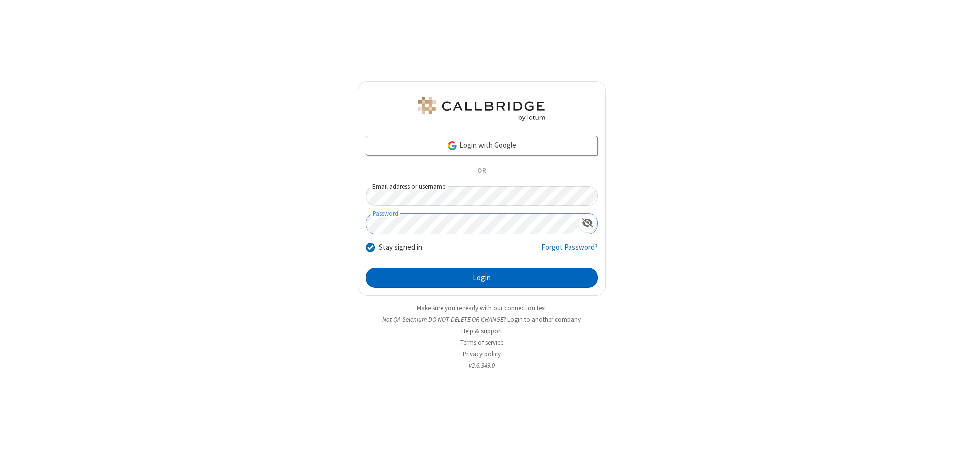
click at [481, 278] on button "Login" at bounding box center [481, 278] width 232 height 20
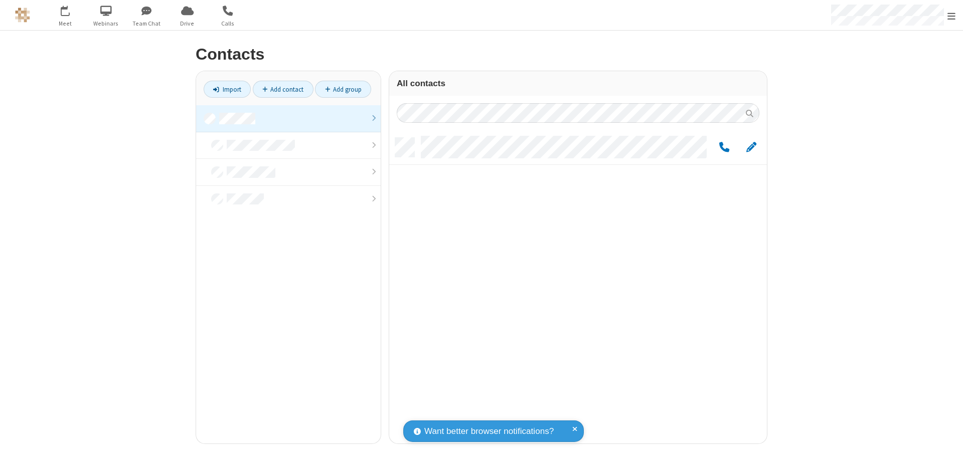
click at [288, 118] on link at bounding box center [288, 118] width 184 height 27
click at [751, 147] on span "Edit" at bounding box center [751, 147] width 10 height 13
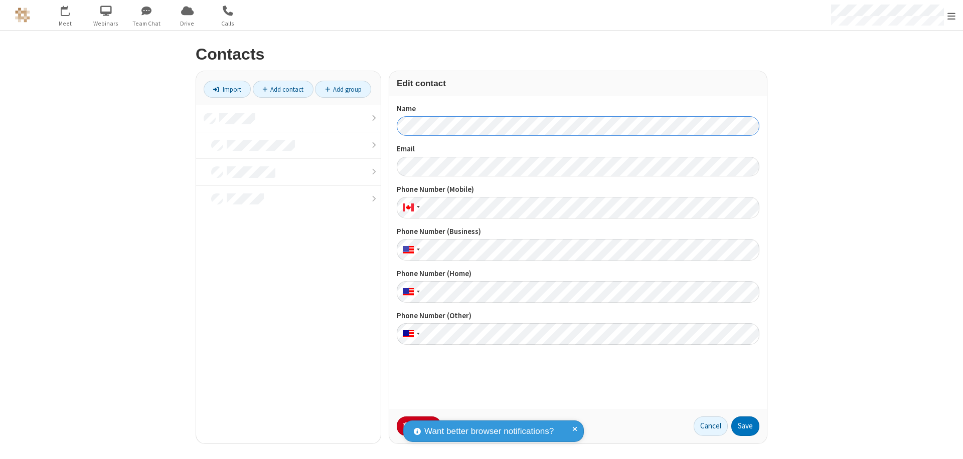
click at [745, 426] on button "Save" at bounding box center [745, 427] width 28 height 20
